Goal: Task Accomplishment & Management: Manage account settings

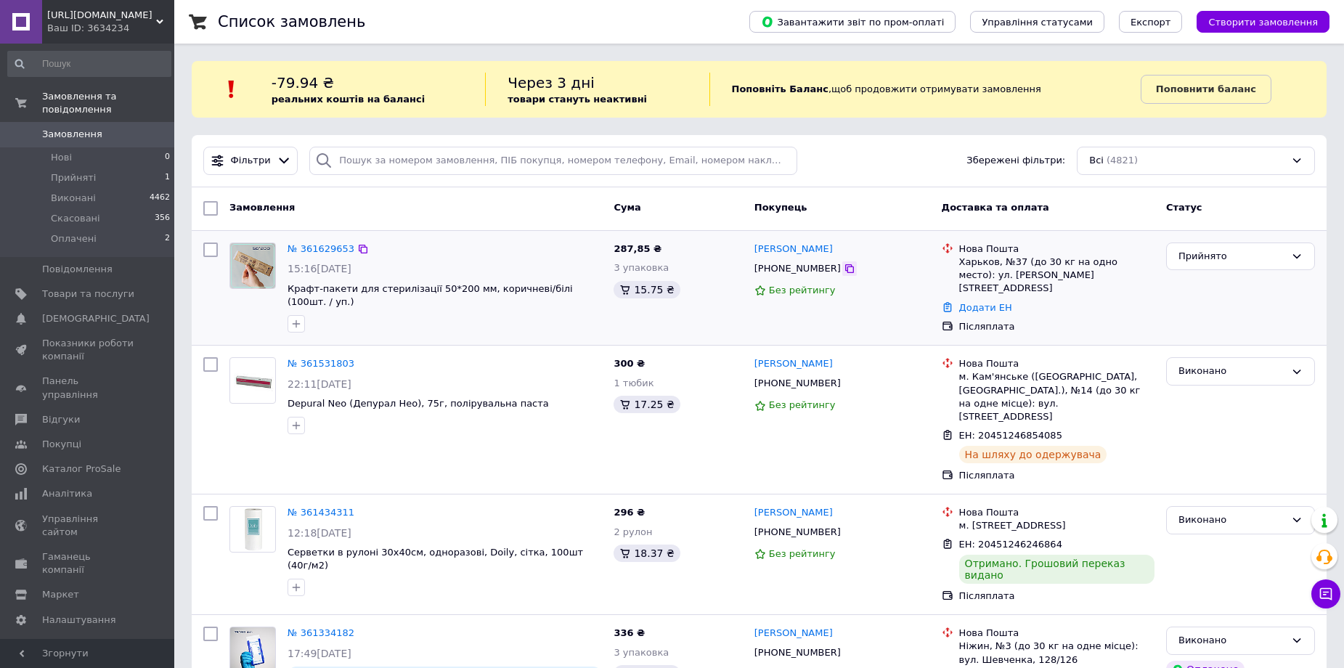
click at [845, 266] on icon at bounding box center [849, 268] width 9 height 9
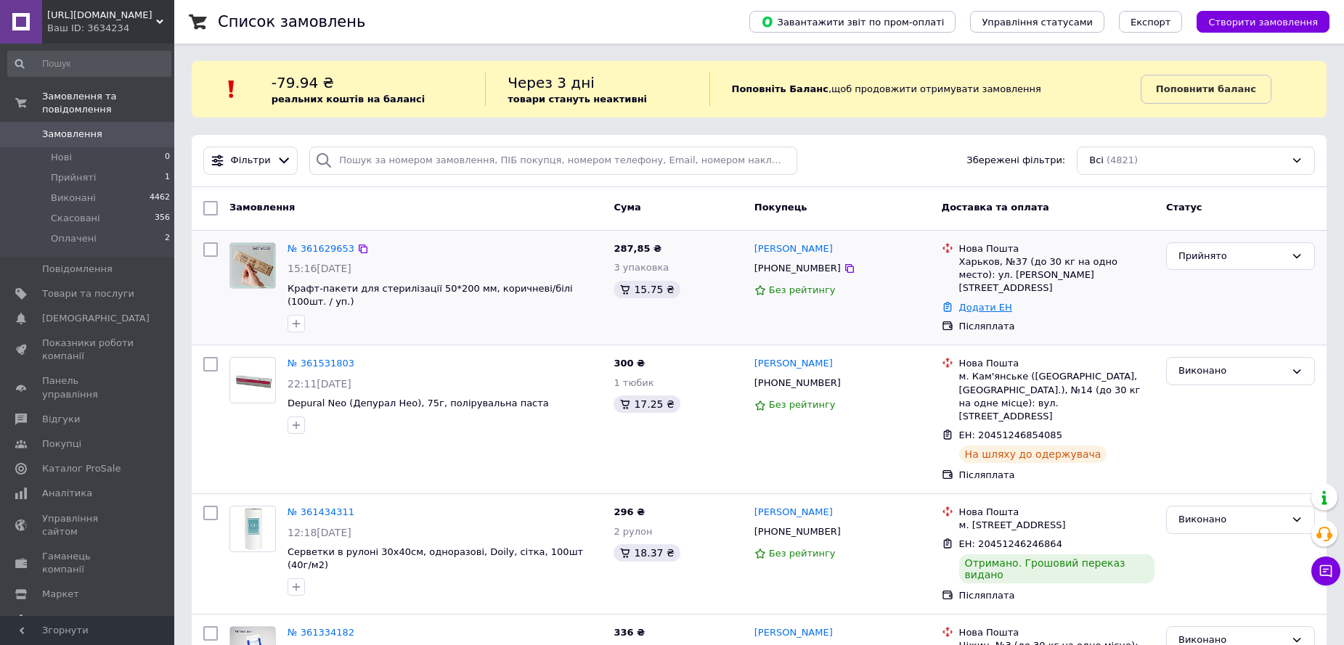
click at [983, 302] on link "Додати ЕН" at bounding box center [985, 307] width 53 height 11
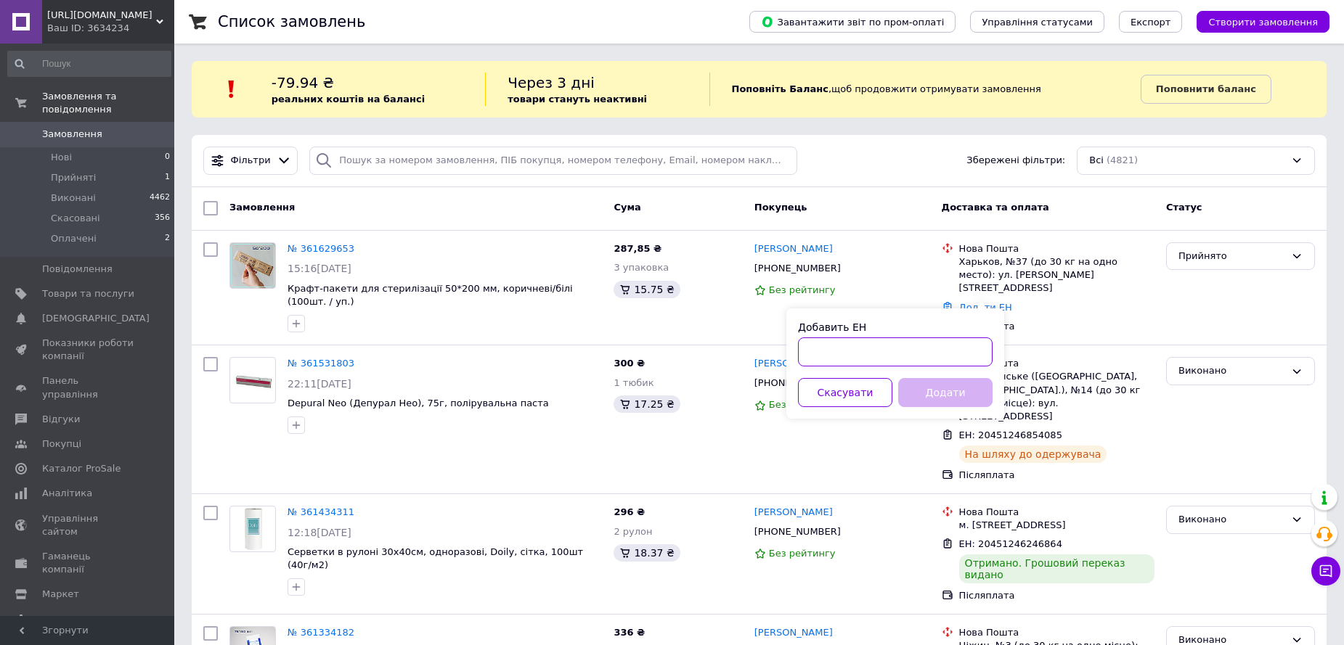
click at [833, 354] on input "Добавить ЕН" at bounding box center [895, 352] width 195 height 29
paste input "20451247269701"
type input "20451247269701"
click at [947, 393] on button "Додати" at bounding box center [945, 392] width 94 height 29
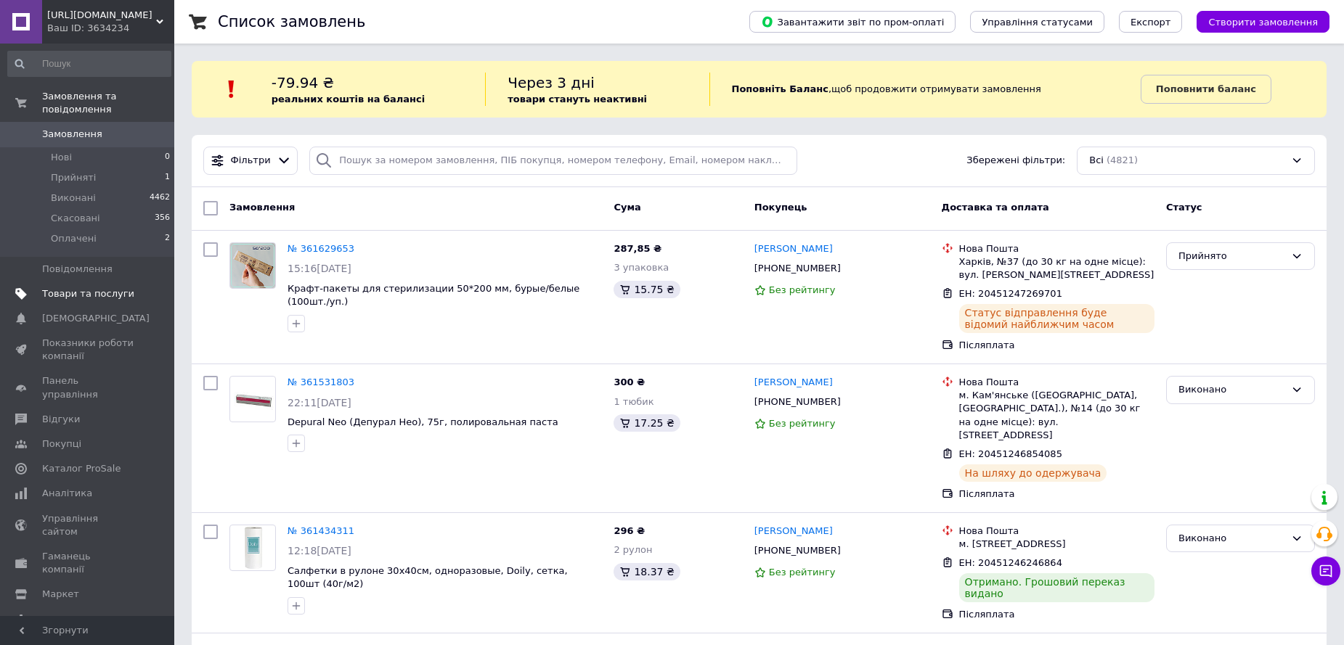
click at [87, 287] on span "Товари та послуги" at bounding box center [88, 293] width 92 height 13
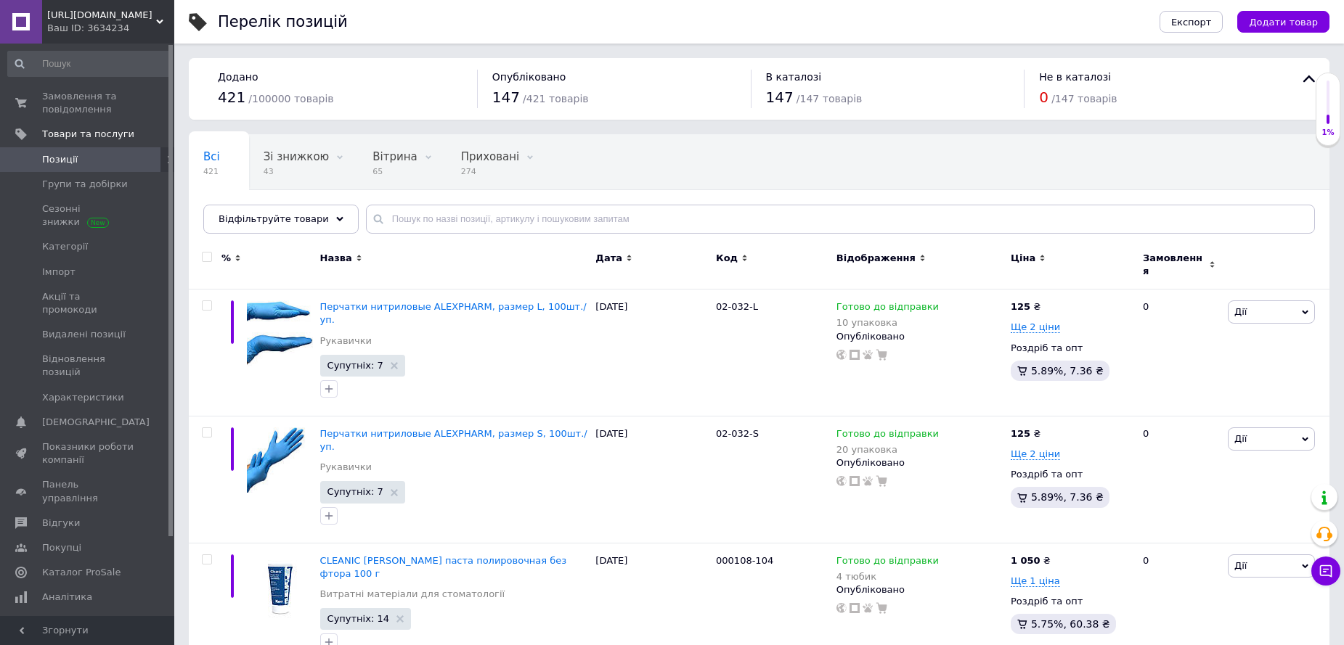
click at [308, 190] on div "Опубліковані 147" at bounding box center [248, 217] width 119 height 55
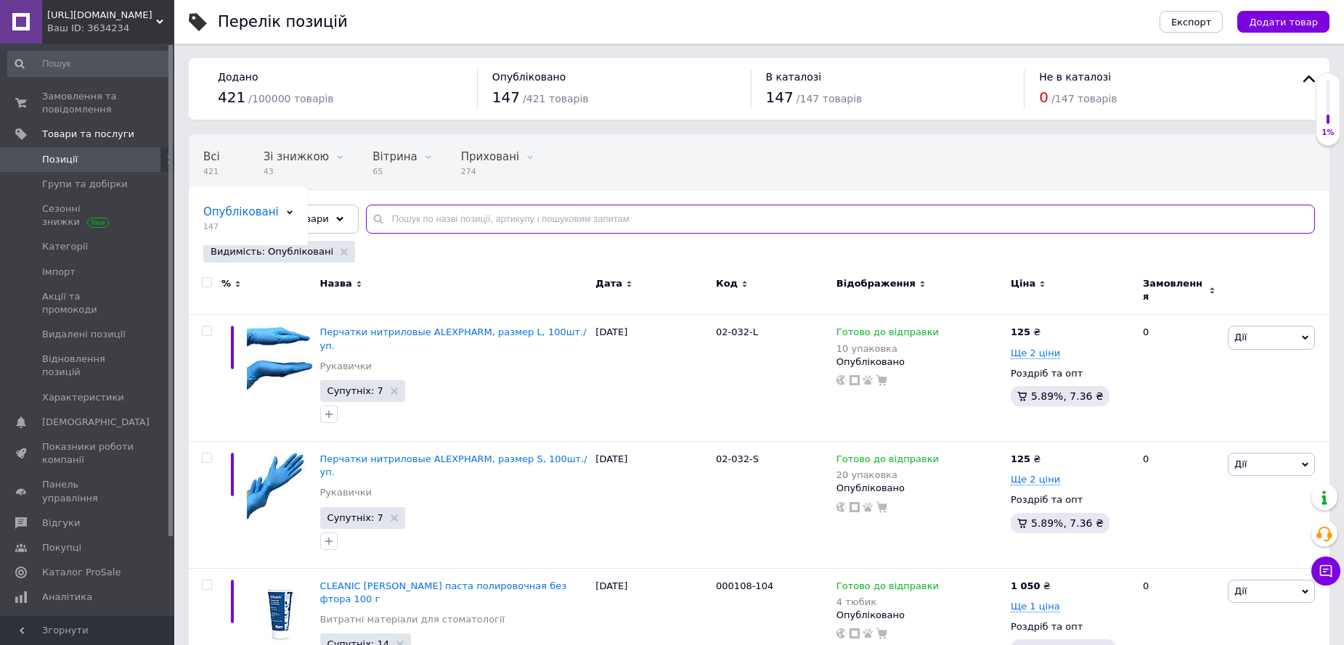
click at [468, 219] on input "text" at bounding box center [840, 219] width 949 height 29
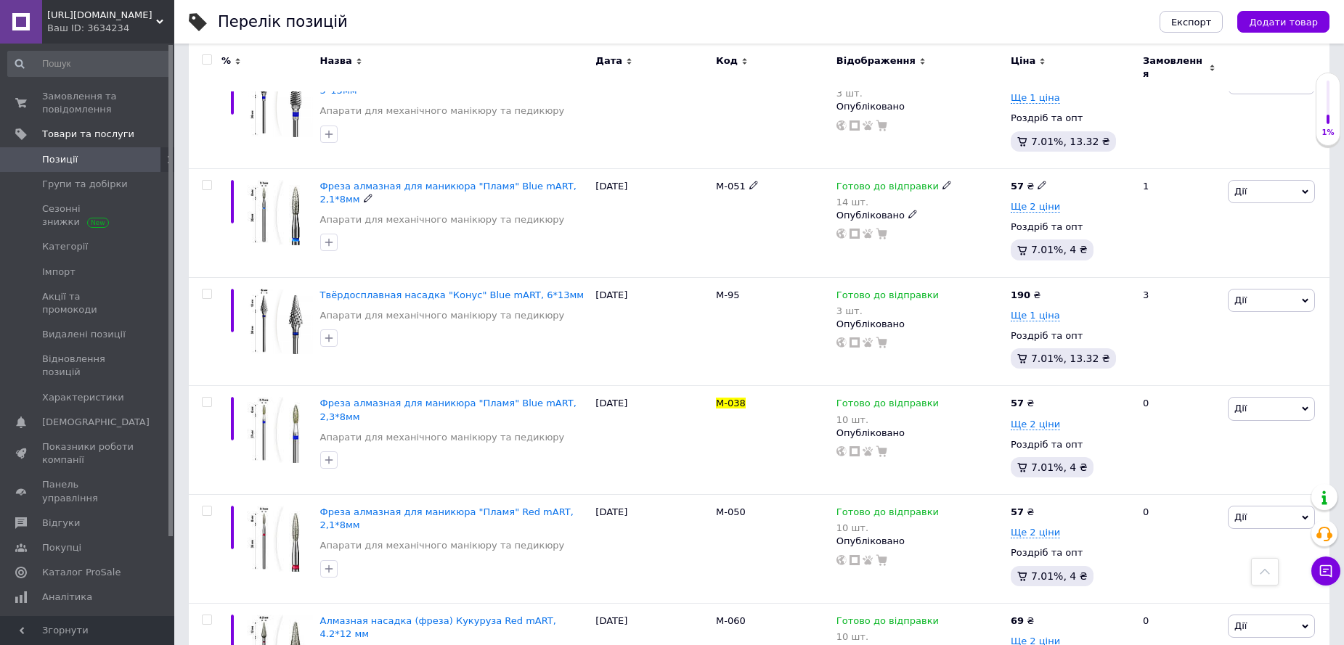
scroll to position [1597, 0]
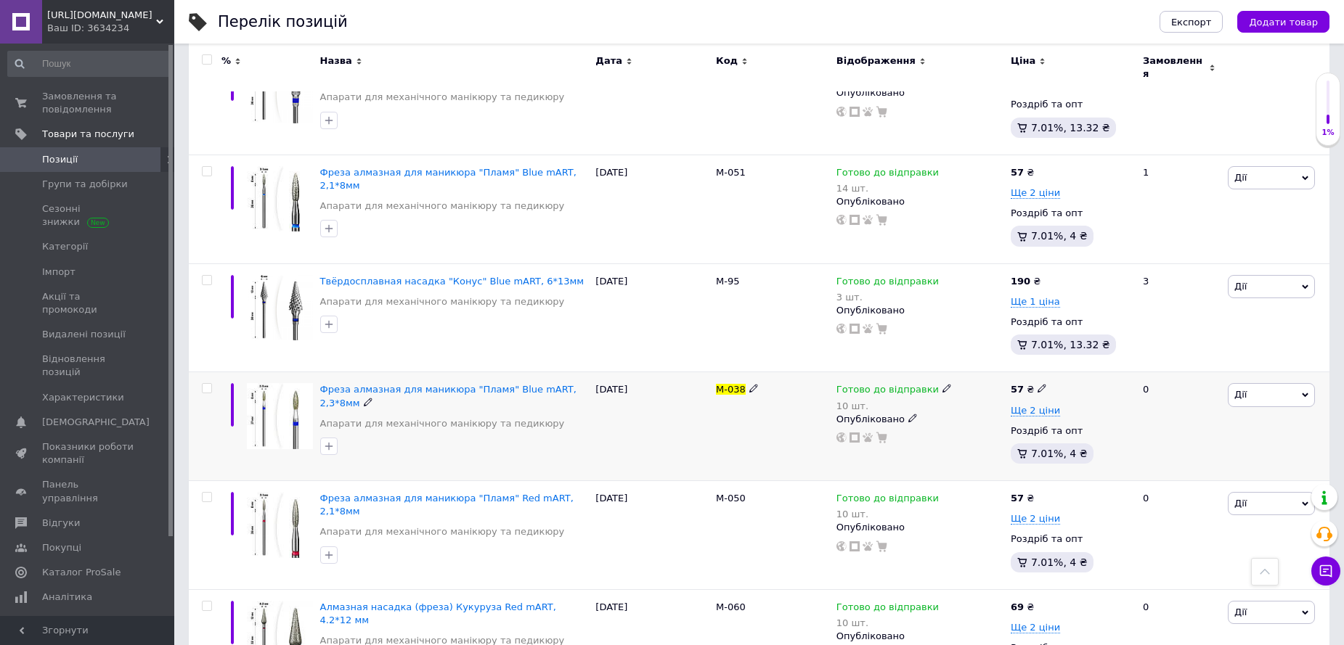
type input "м-038"
click at [942, 384] on icon at bounding box center [946, 388] width 9 height 9
click at [980, 373] on span "Готово до відправки" at bounding box center [987, 385] width 50 height 24
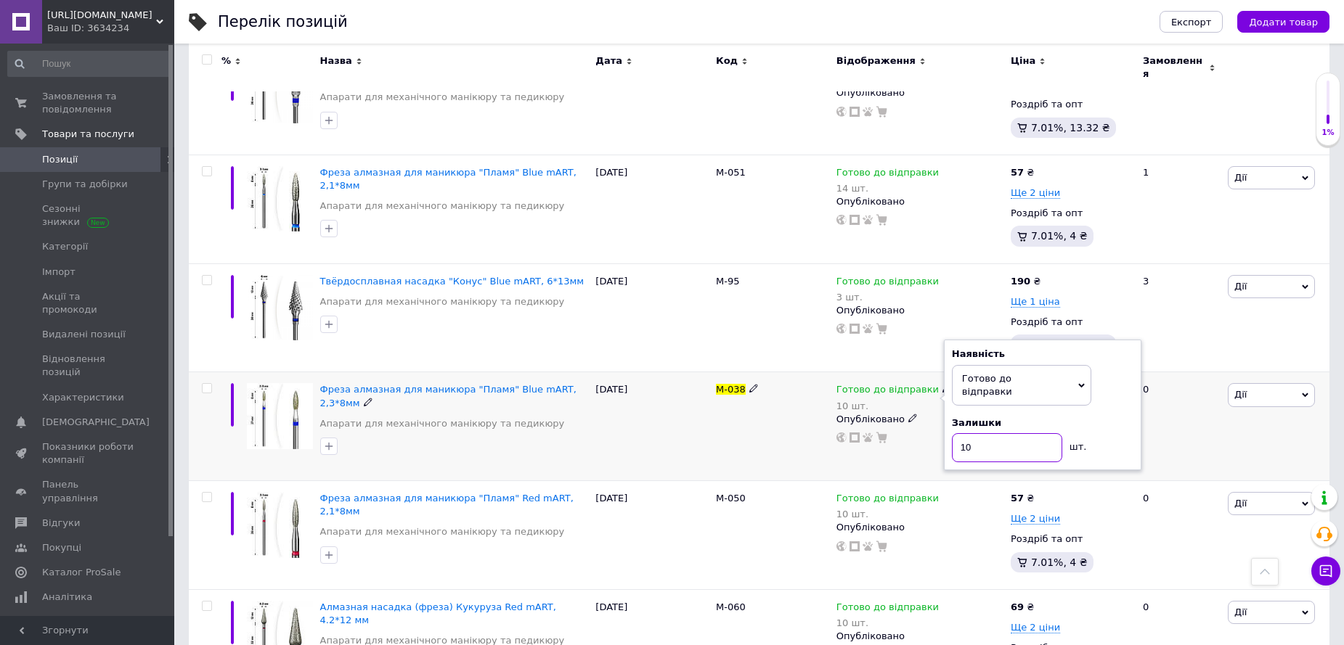
click at [982, 433] on input "10" at bounding box center [1007, 447] width 110 height 29
type input "1"
type input "8"
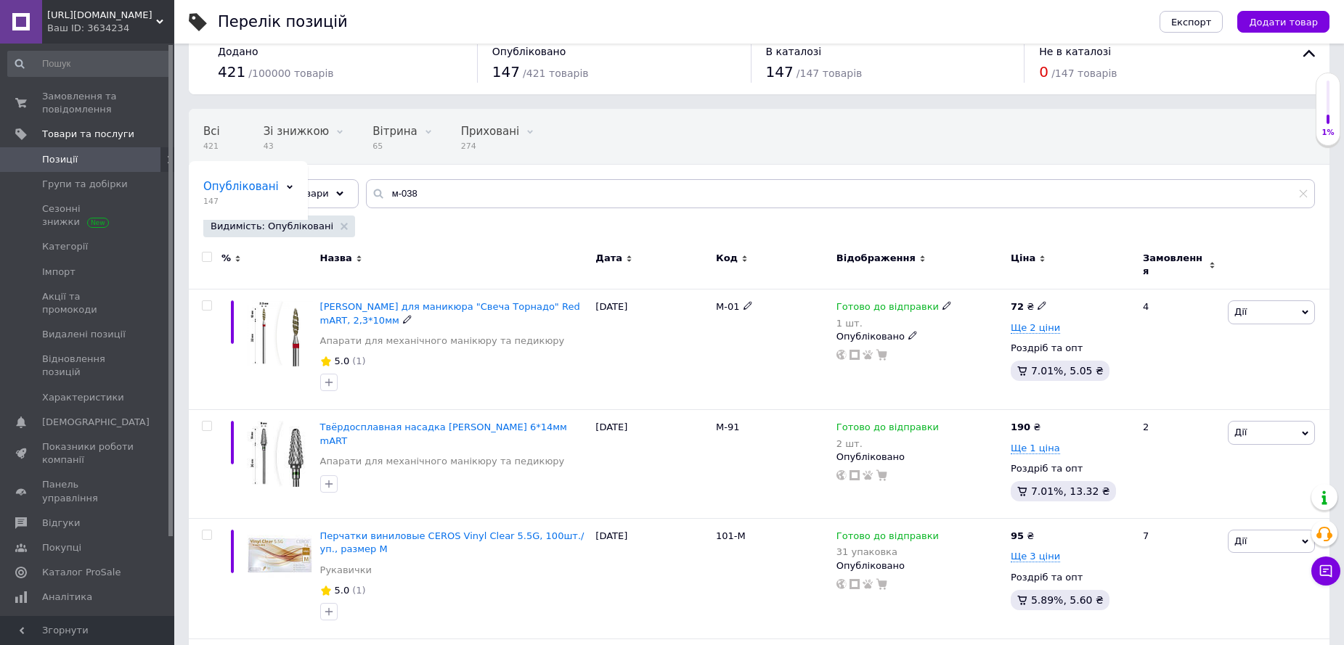
scroll to position [0, 0]
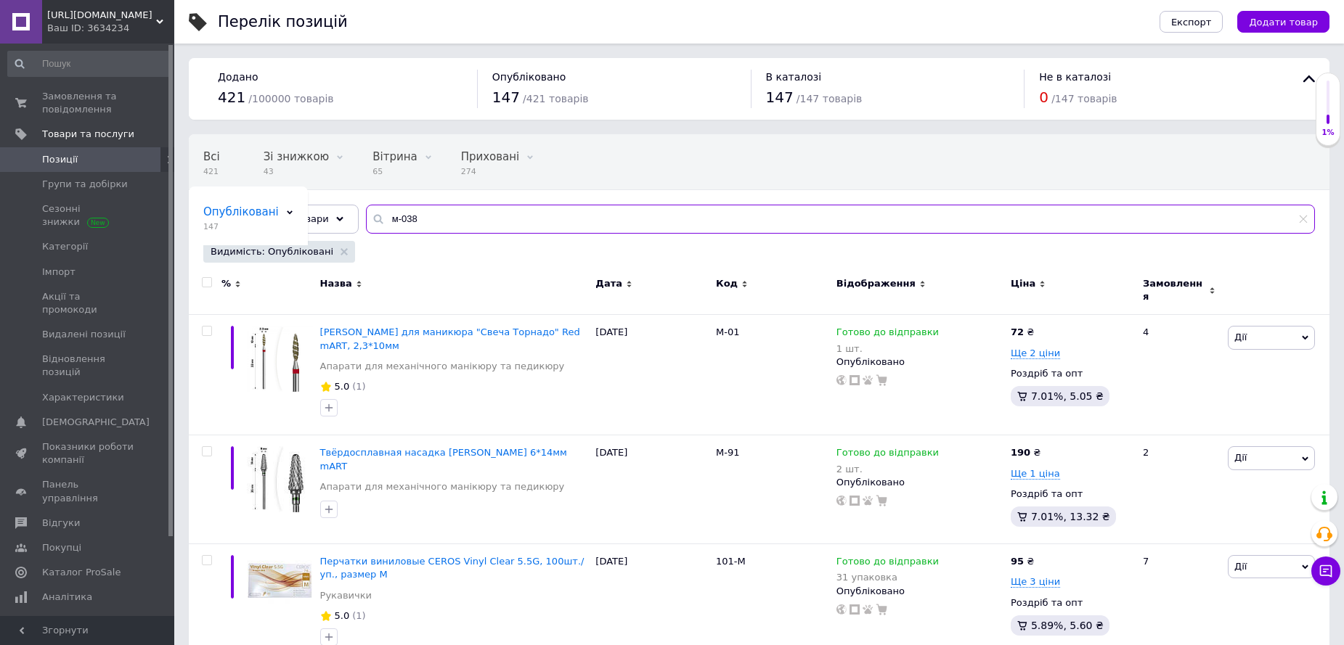
click at [425, 220] on input "м-038" at bounding box center [840, 219] width 949 height 29
click at [413, 220] on input "м-038" at bounding box center [840, 219] width 949 height 29
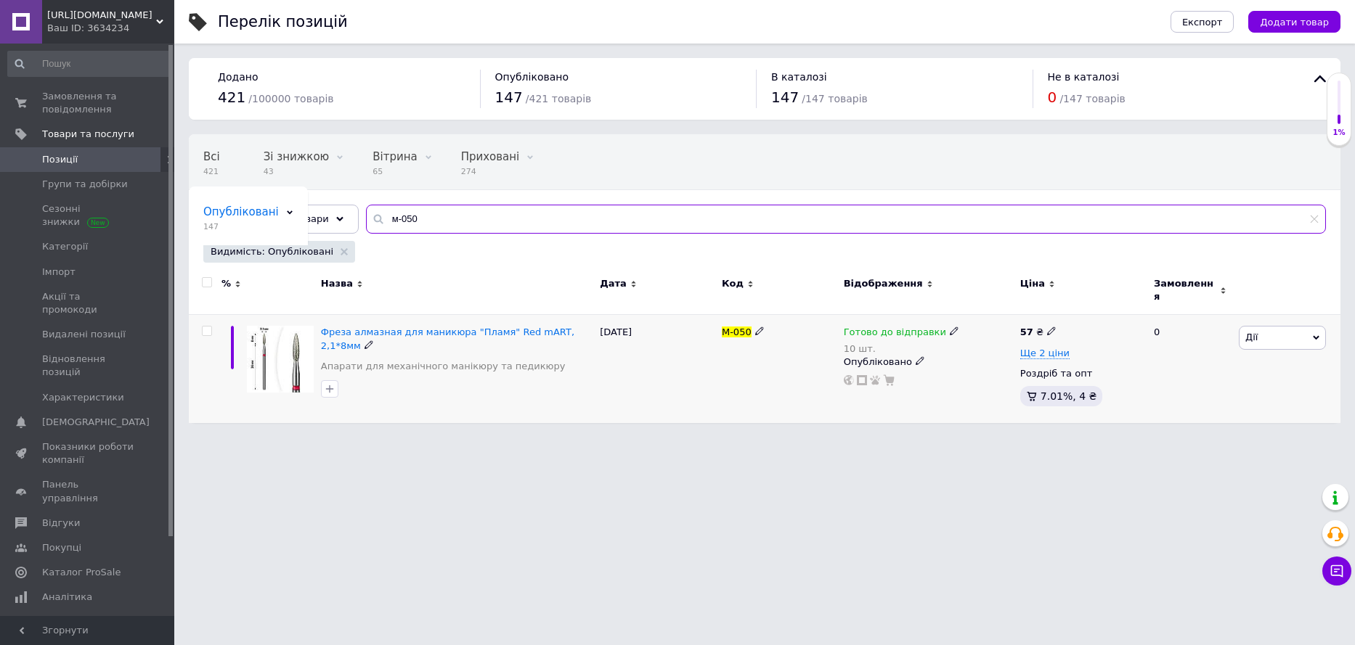
type input "м-050"
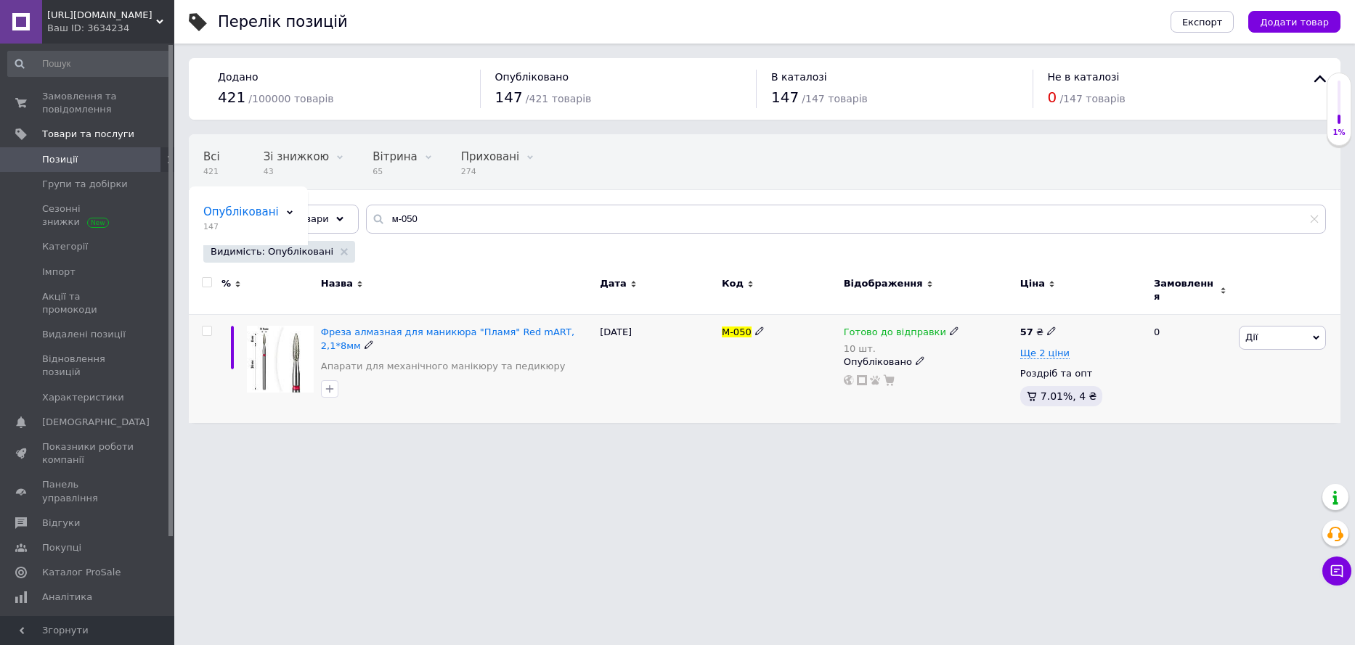
click at [950, 327] on icon at bounding box center [954, 331] width 9 height 9
click at [983, 319] on span "Готово до відправки" at bounding box center [1028, 328] width 139 height 41
click at [988, 376] on input "10" at bounding box center [1014, 390] width 110 height 29
type input "1"
type input "9"
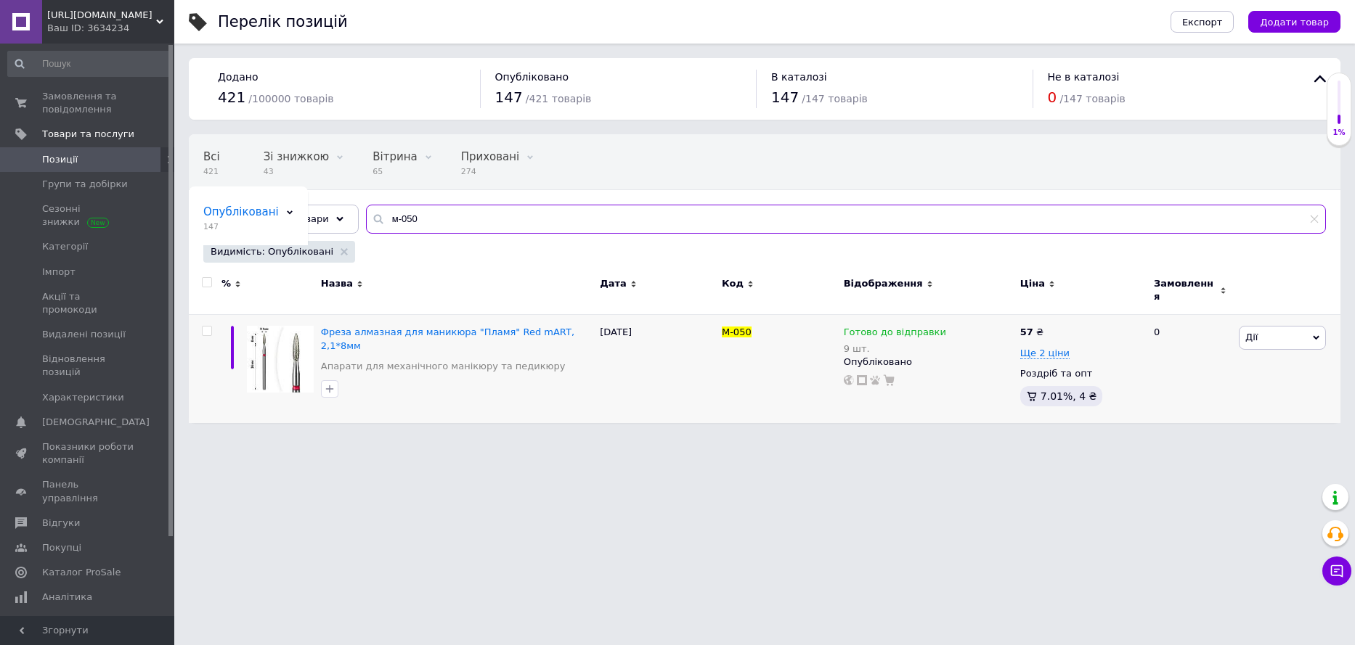
click at [428, 213] on input "м-050" at bounding box center [846, 219] width 960 height 29
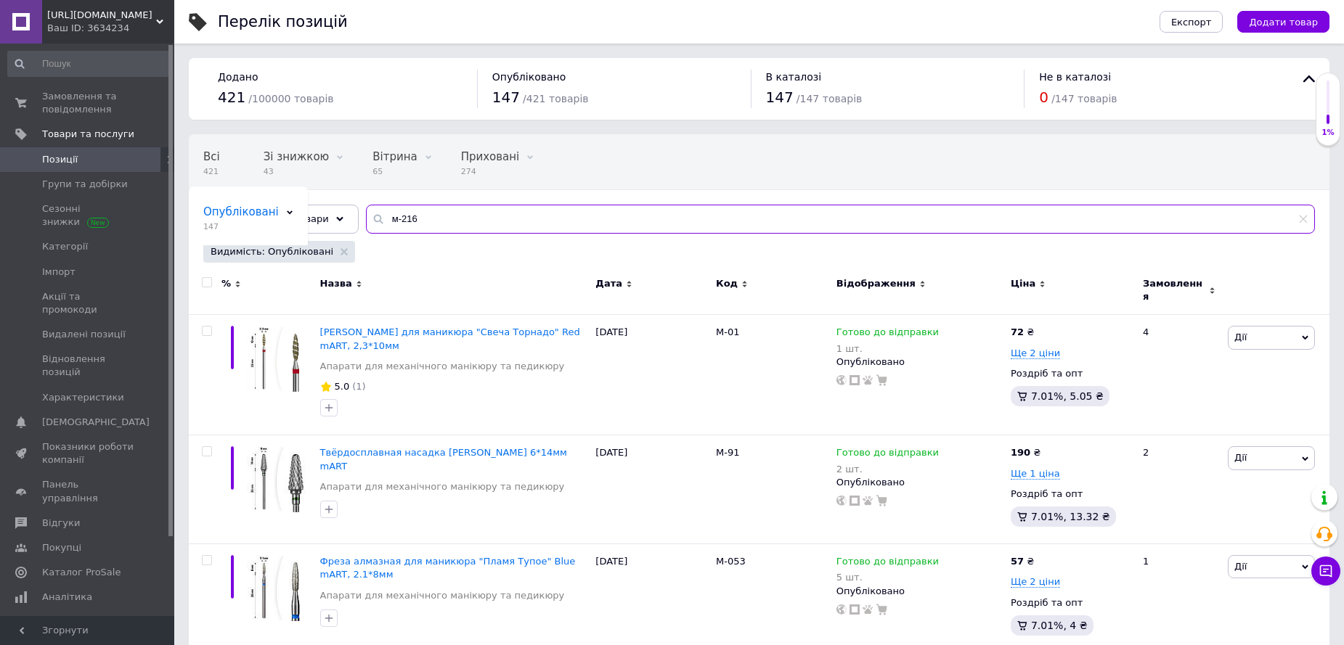
type input "м-216"
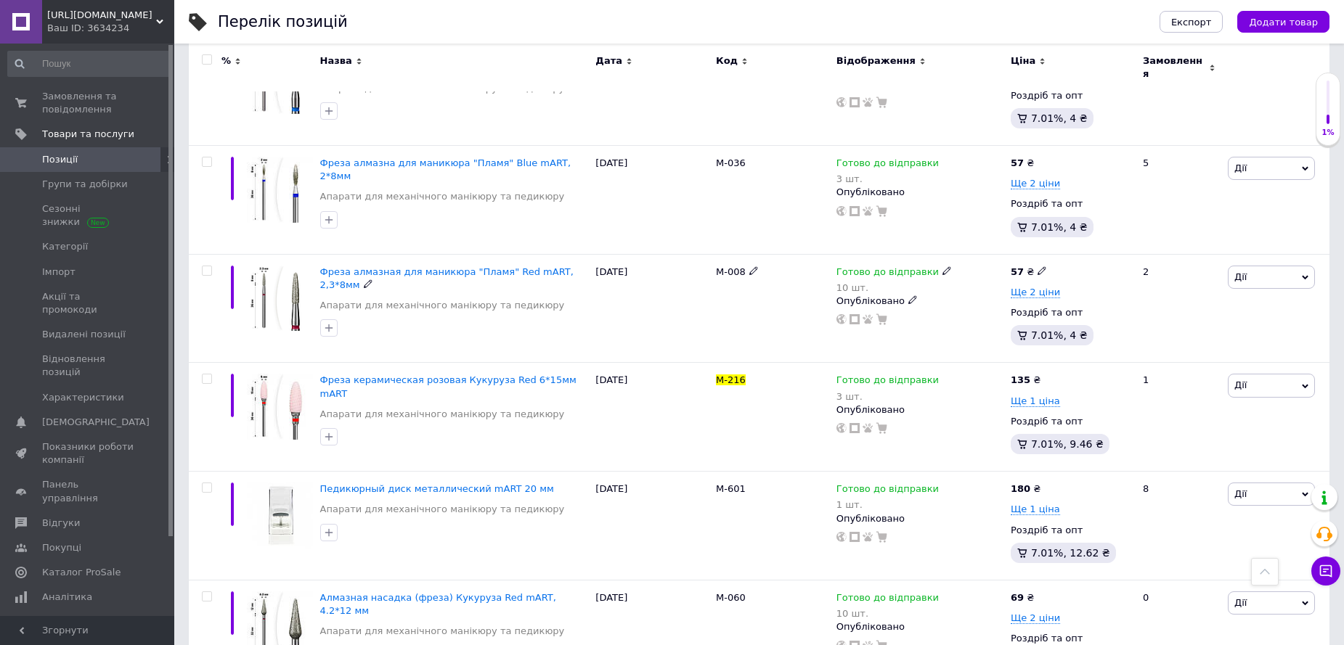
scroll to position [508, 0]
click at [942, 374] on icon at bounding box center [946, 378] width 9 height 9
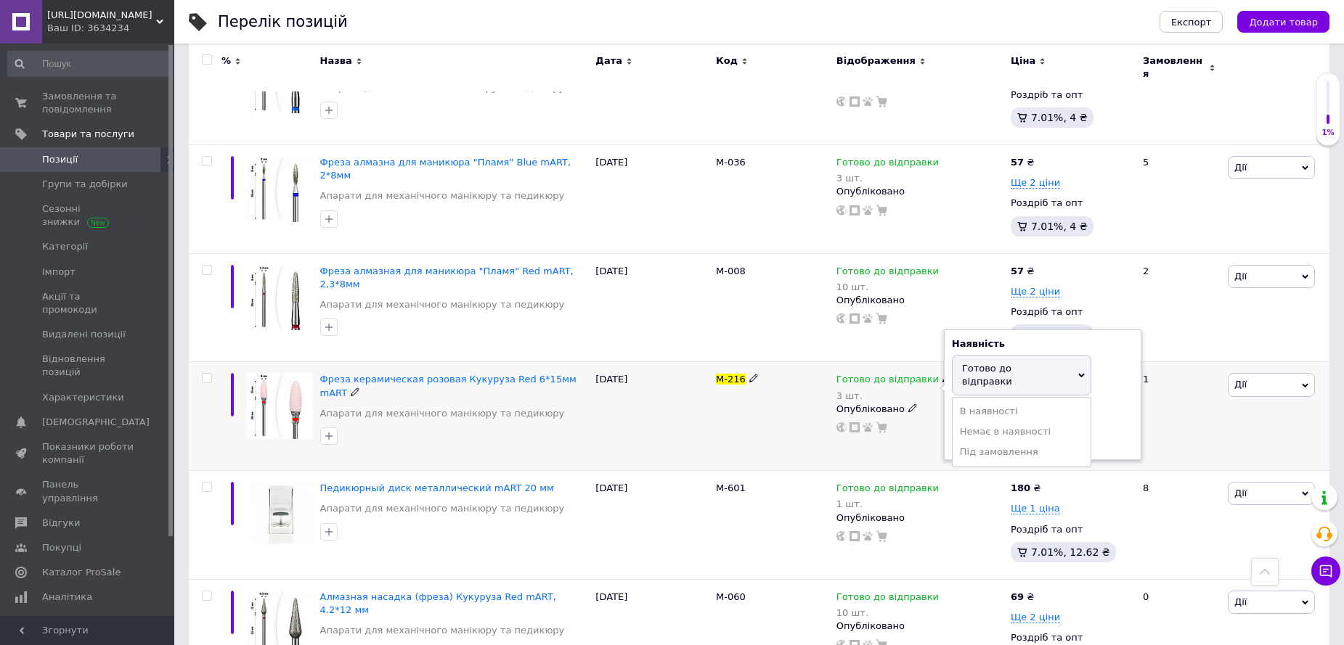
click at [980, 363] on span "Готово до відправки" at bounding box center [987, 375] width 50 height 24
click at [974, 423] on input "3" at bounding box center [1007, 437] width 110 height 29
type input "1"
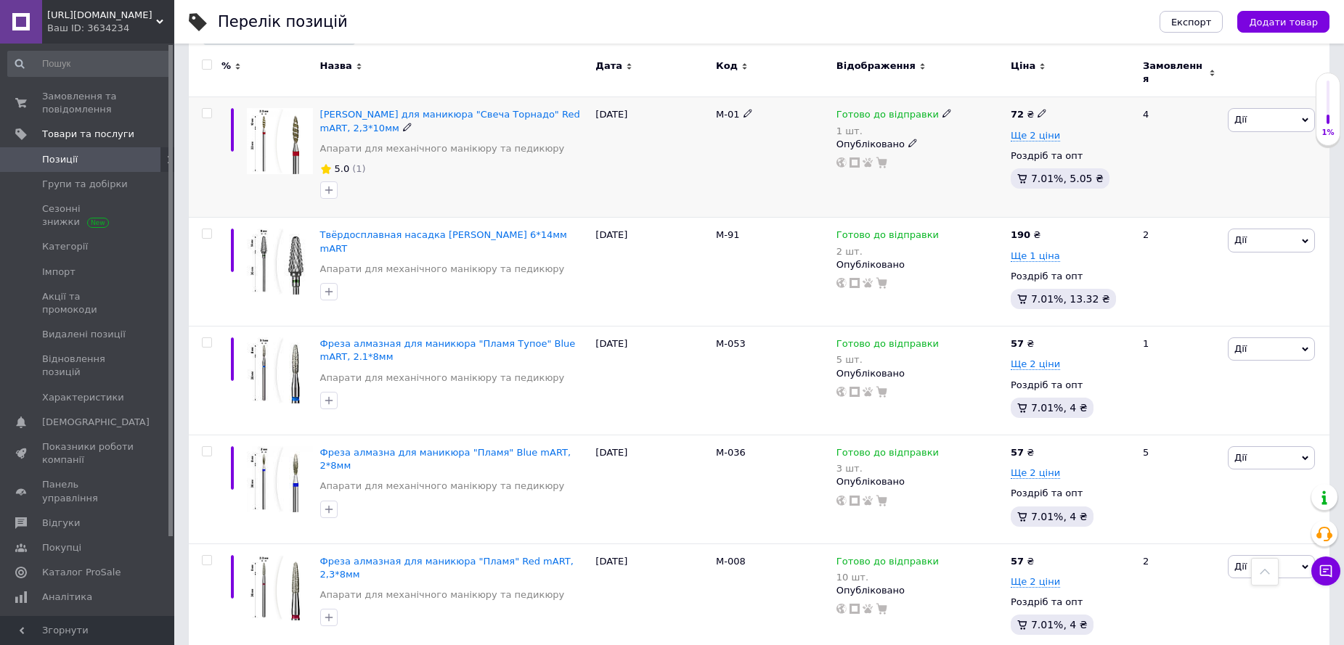
scroll to position [0, 0]
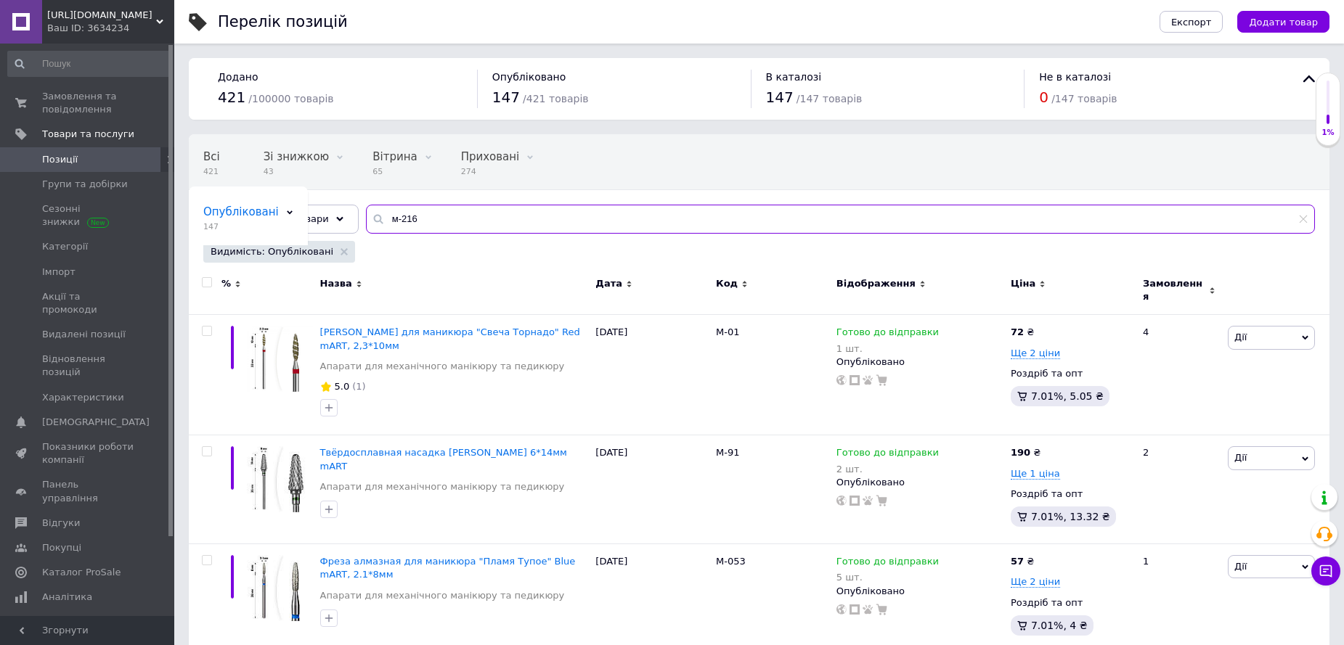
click at [416, 214] on input "м-216" at bounding box center [840, 219] width 949 height 29
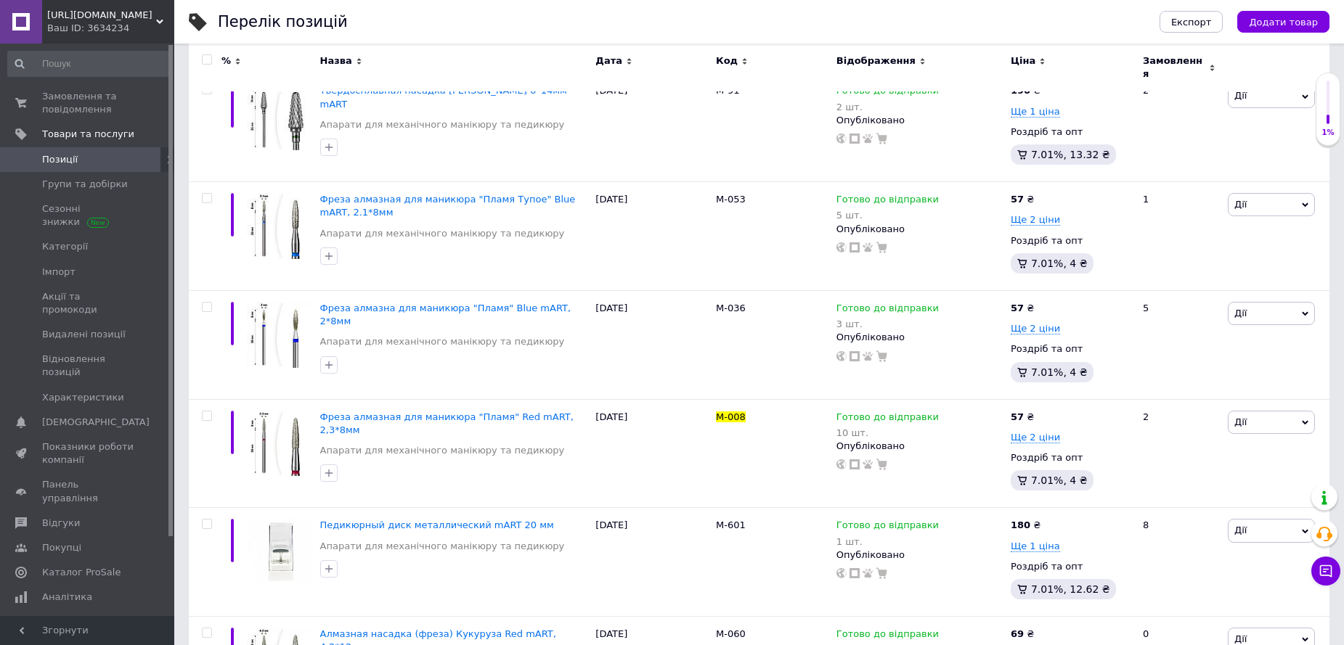
scroll to position [363, 0]
type input "м-008"
click at [942, 411] on icon at bounding box center [946, 415] width 9 height 9
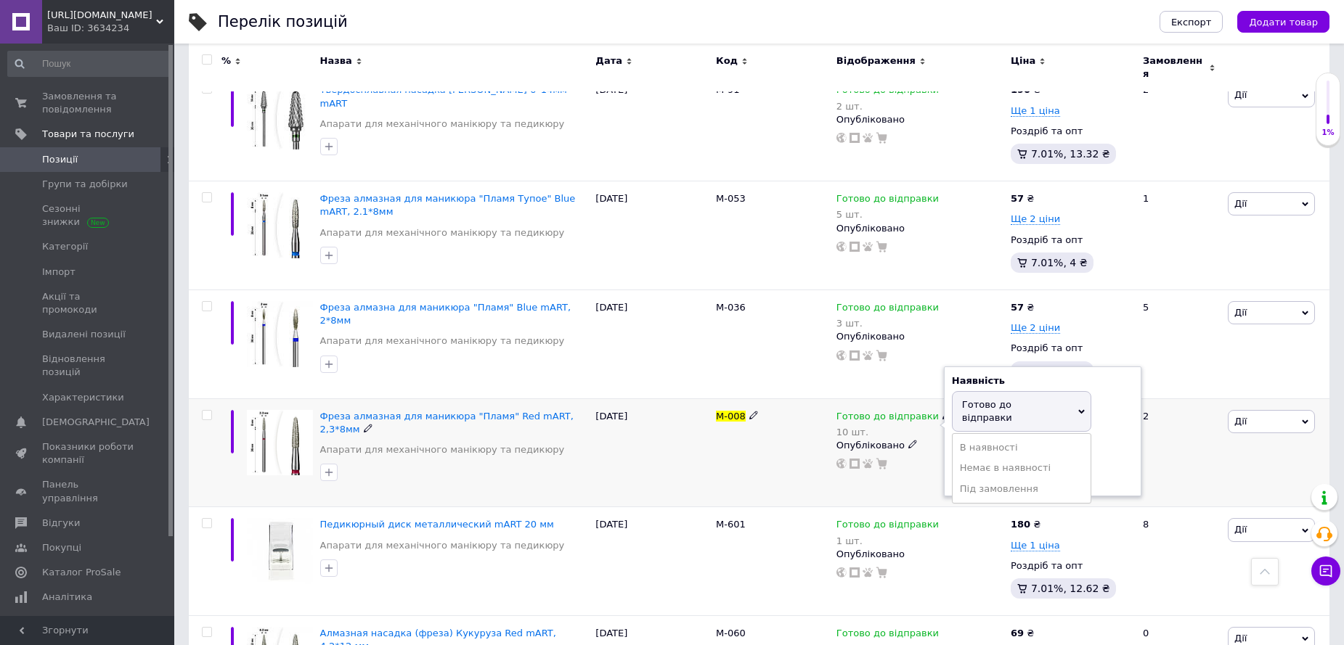
click at [971, 399] on span "Готово до відправки" at bounding box center [987, 411] width 50 height 24
click at [976, 460] on input "10" at bounding box center [1007, 474] width 110 height 29
type input "1"
type input "9"
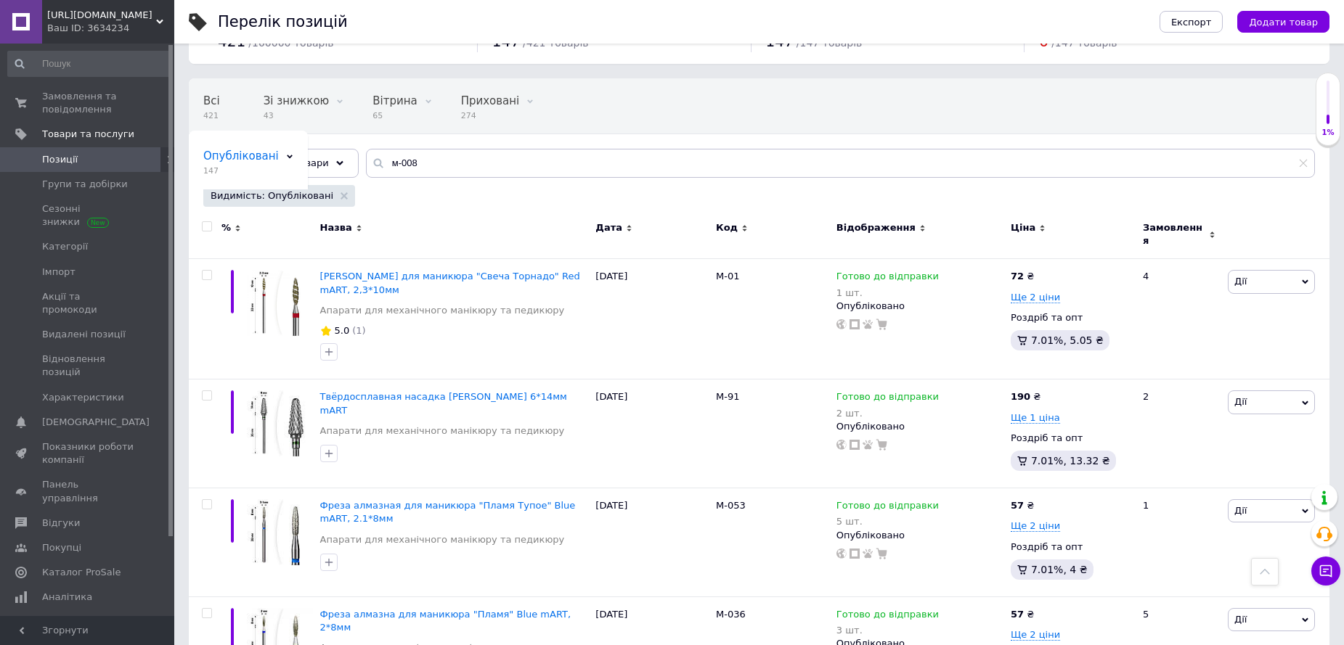
scroll to position [0, 0]
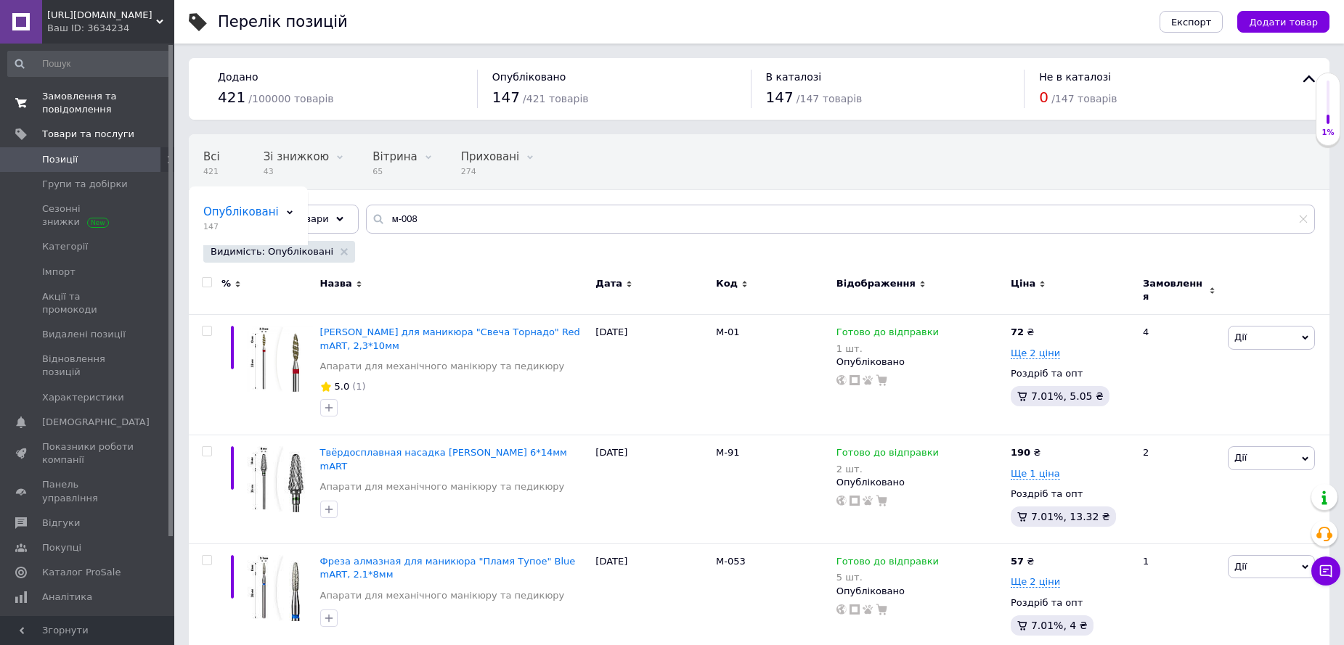
click at [79, 108] on span "Замовлення та повідомлення" at bounding box center [88, 103] width 92 height 26
